Goal: Check status: Check status

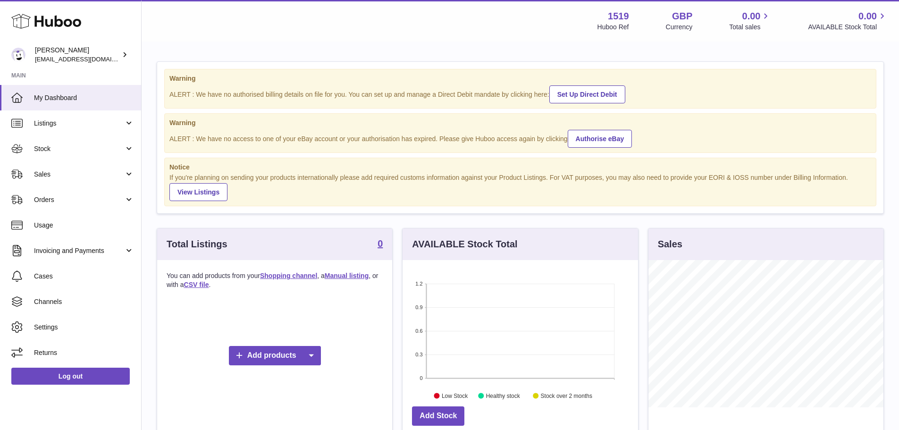
scroll to position [147, 236]
click at [42, 178] on span "Sales" at bounding box center [79, 174] width 90 height 9
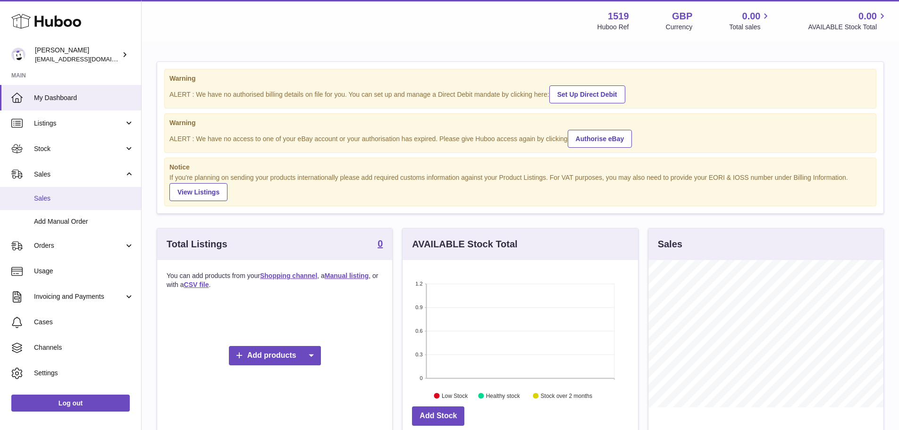
click at [54, 196] on span "Sales" at bounding box center [84, 198] width 100 height 9
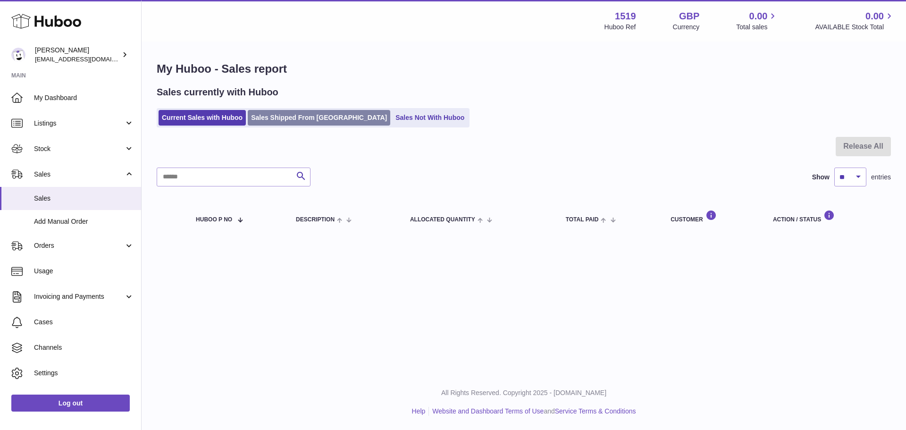
click at [328, 119] on link "Sales Shipped From [GEOGRAPHIC_DATA]" at bounding box center [319, 118] width 143 height 16
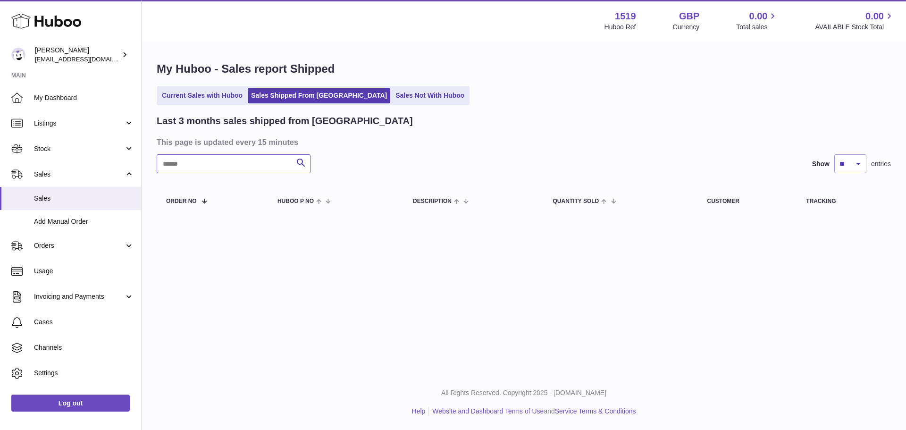
click at [231, 161] on input "text" at bounding box center [234, 163] width 154 height 19
type input "*"
